Goal: Task Accomplishment & Management: Use online tool/utility

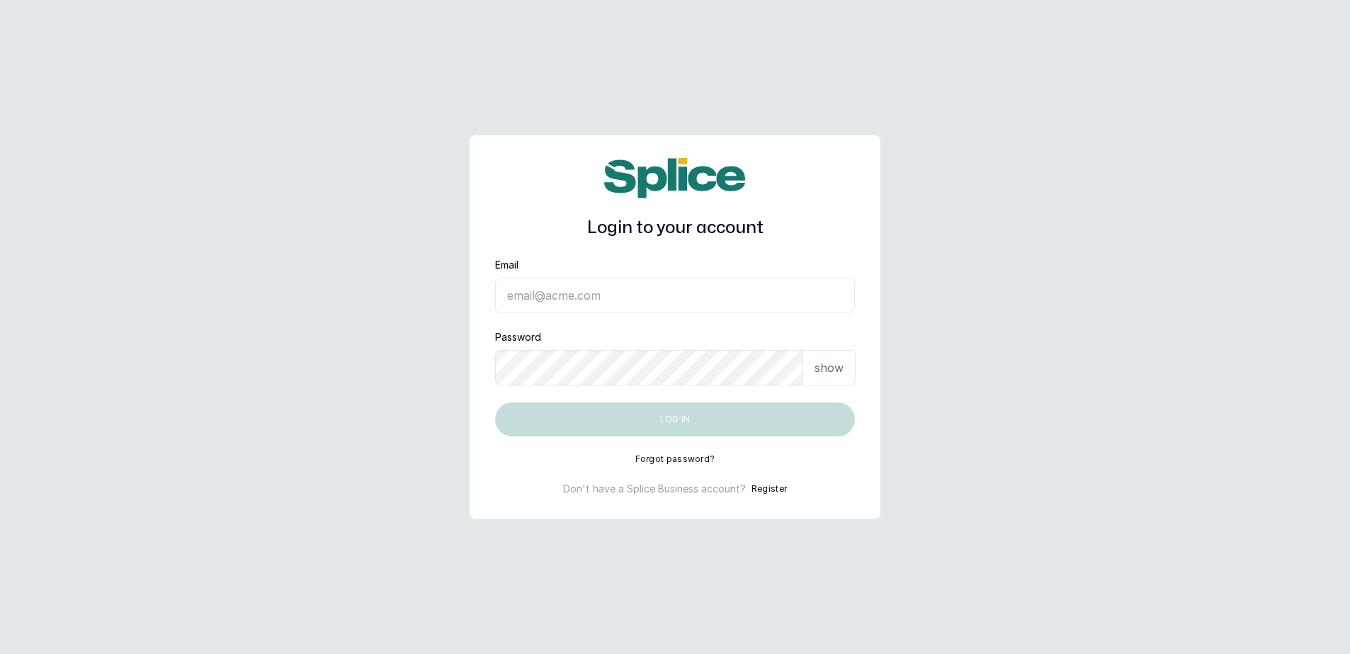
type input "barazahifrontdesk@gmail.com"
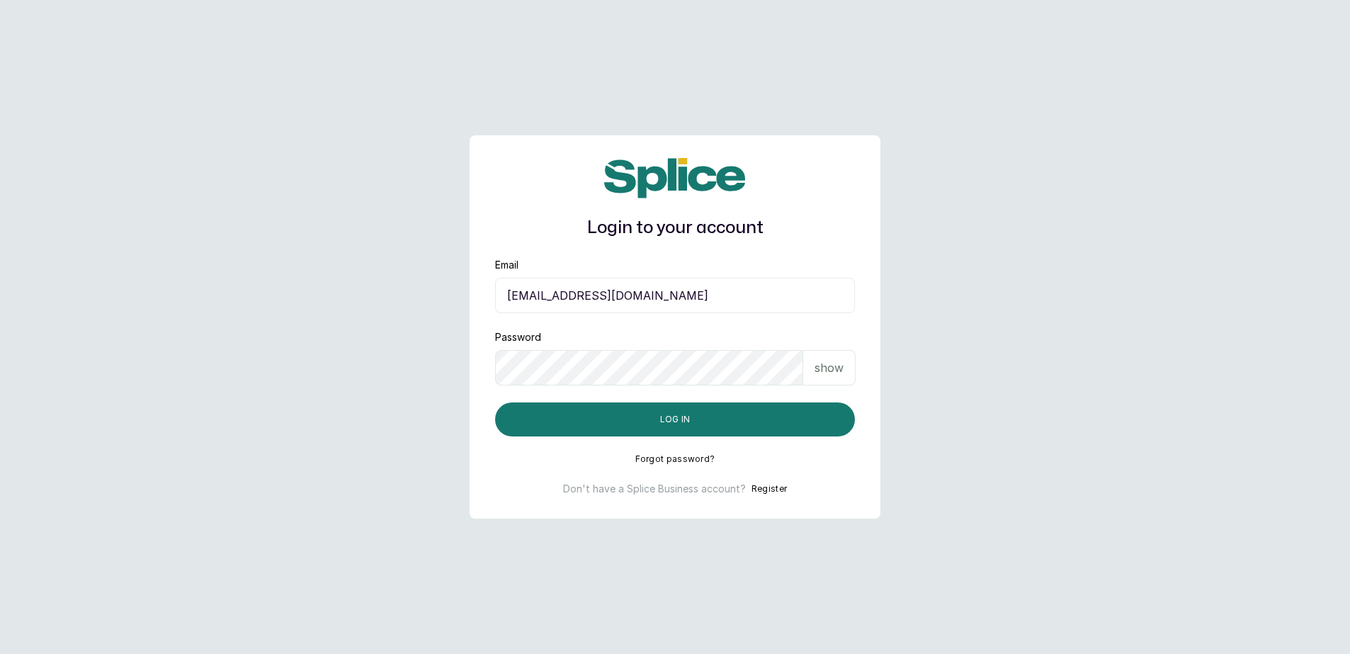
click at [605, 300] on input "barazahifrontdesk@gmail.com" at bounding box center [675, 295] width 360 height 35
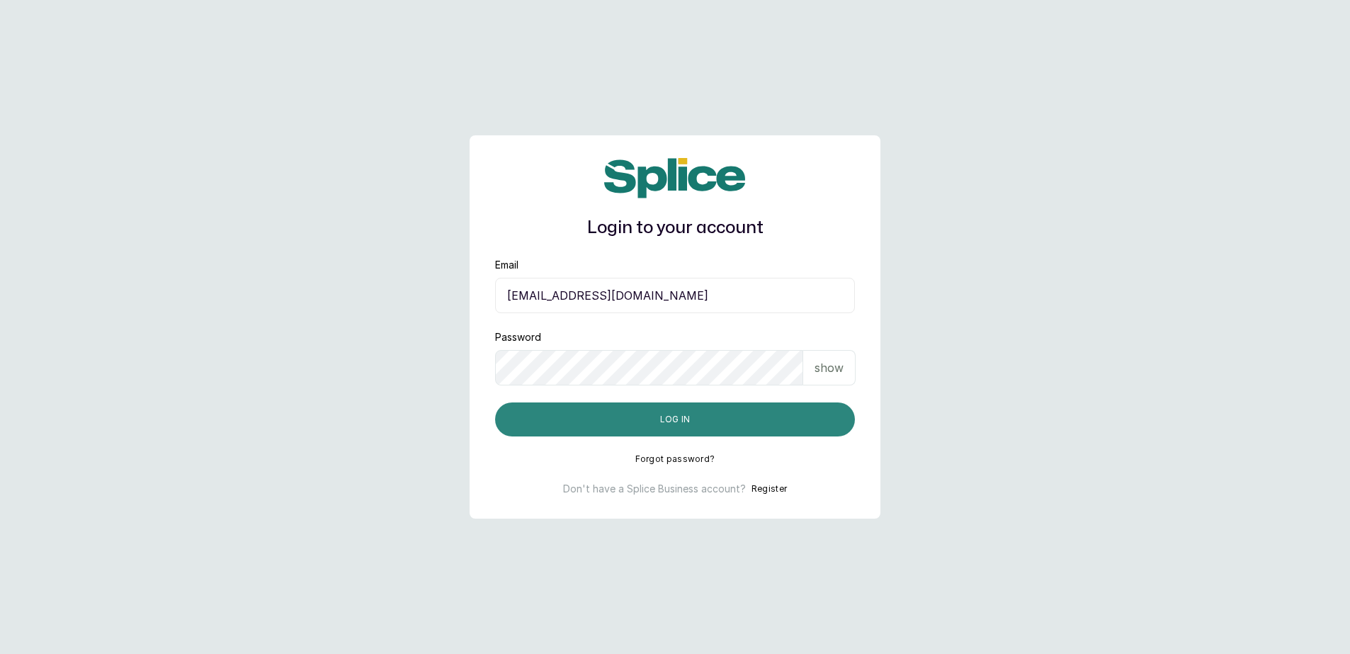
click at [523, 414] on button "Log in" at bounding box center [675, 419] width 360 height 34
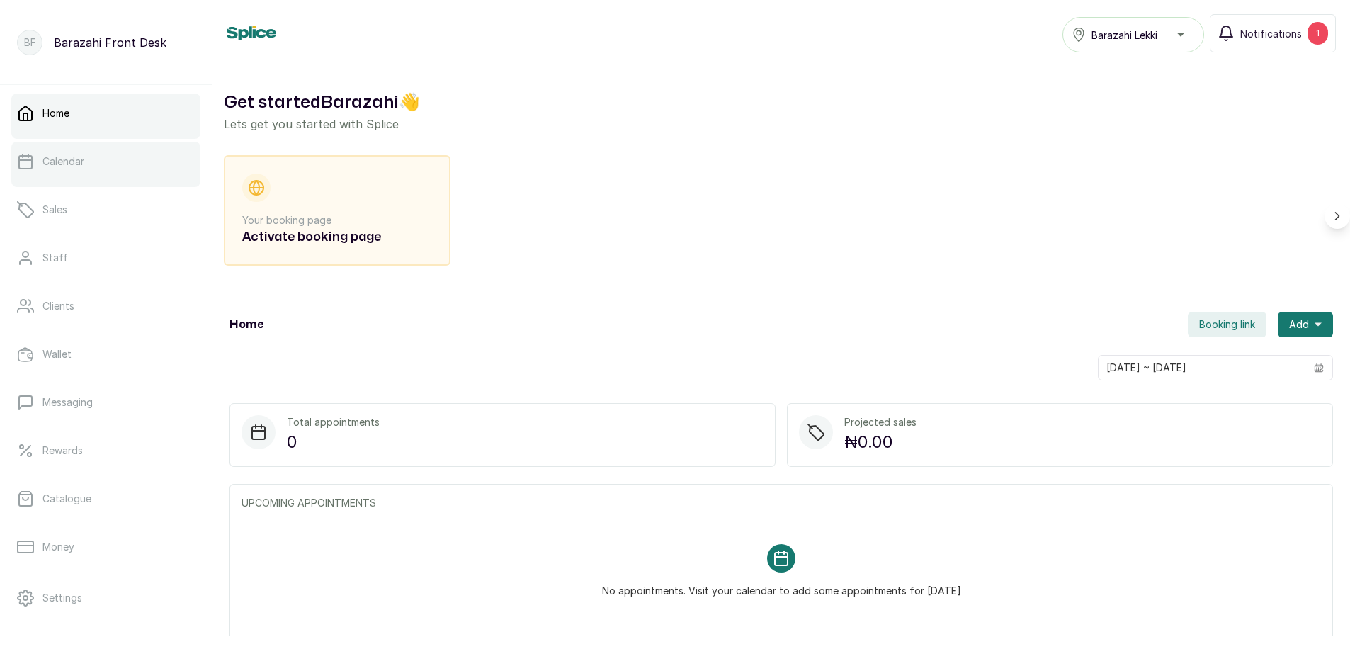
click at [131, 159] on link "Calendar" at bounding box center [105, 162] width 189 height 40
